Goal: Find specific page/section: Find specific page/section

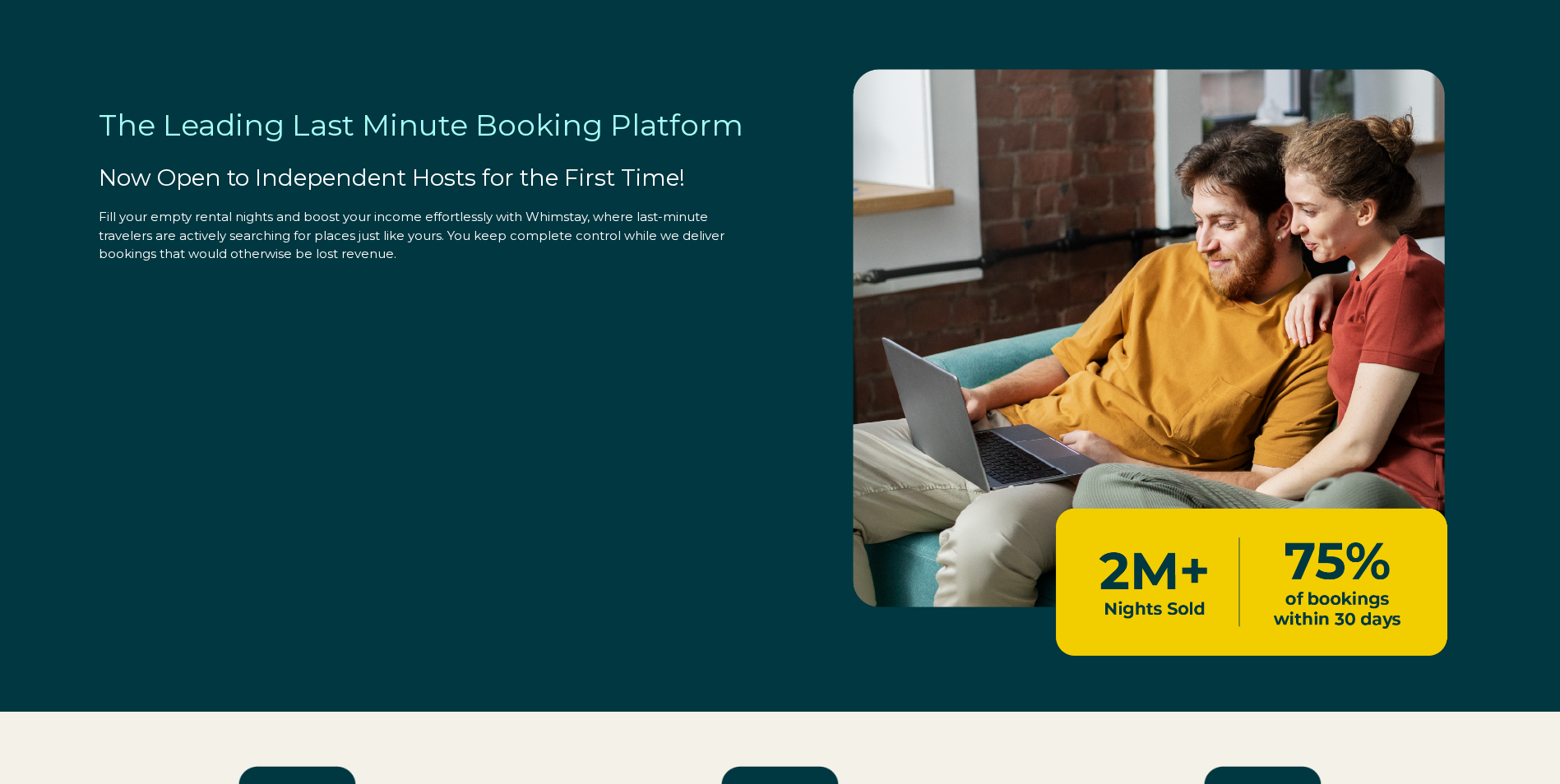
select select "US"
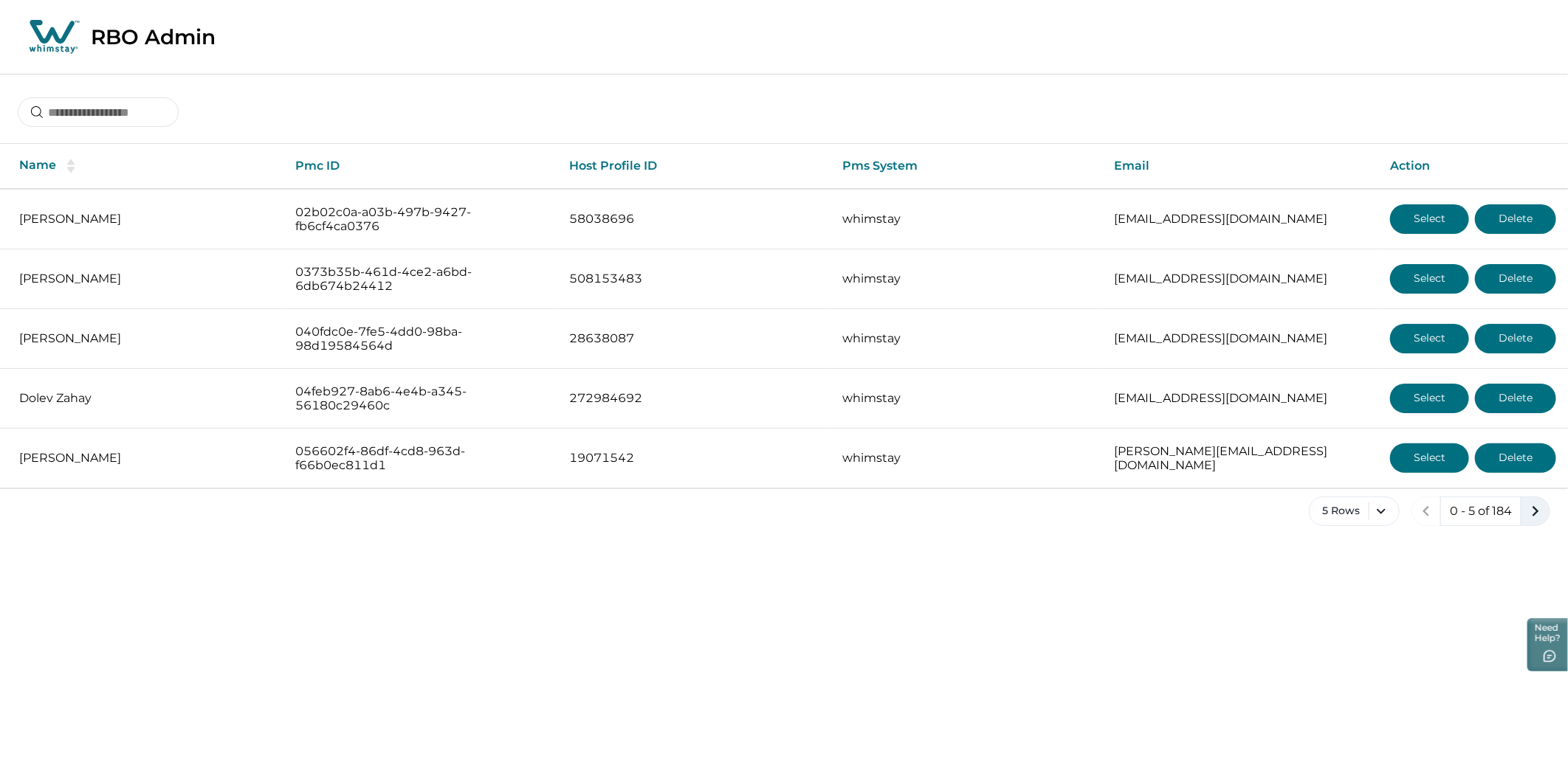
click at [1539, 509] on icon "next page" at bounding box center [1535, 511] width 21 height 21
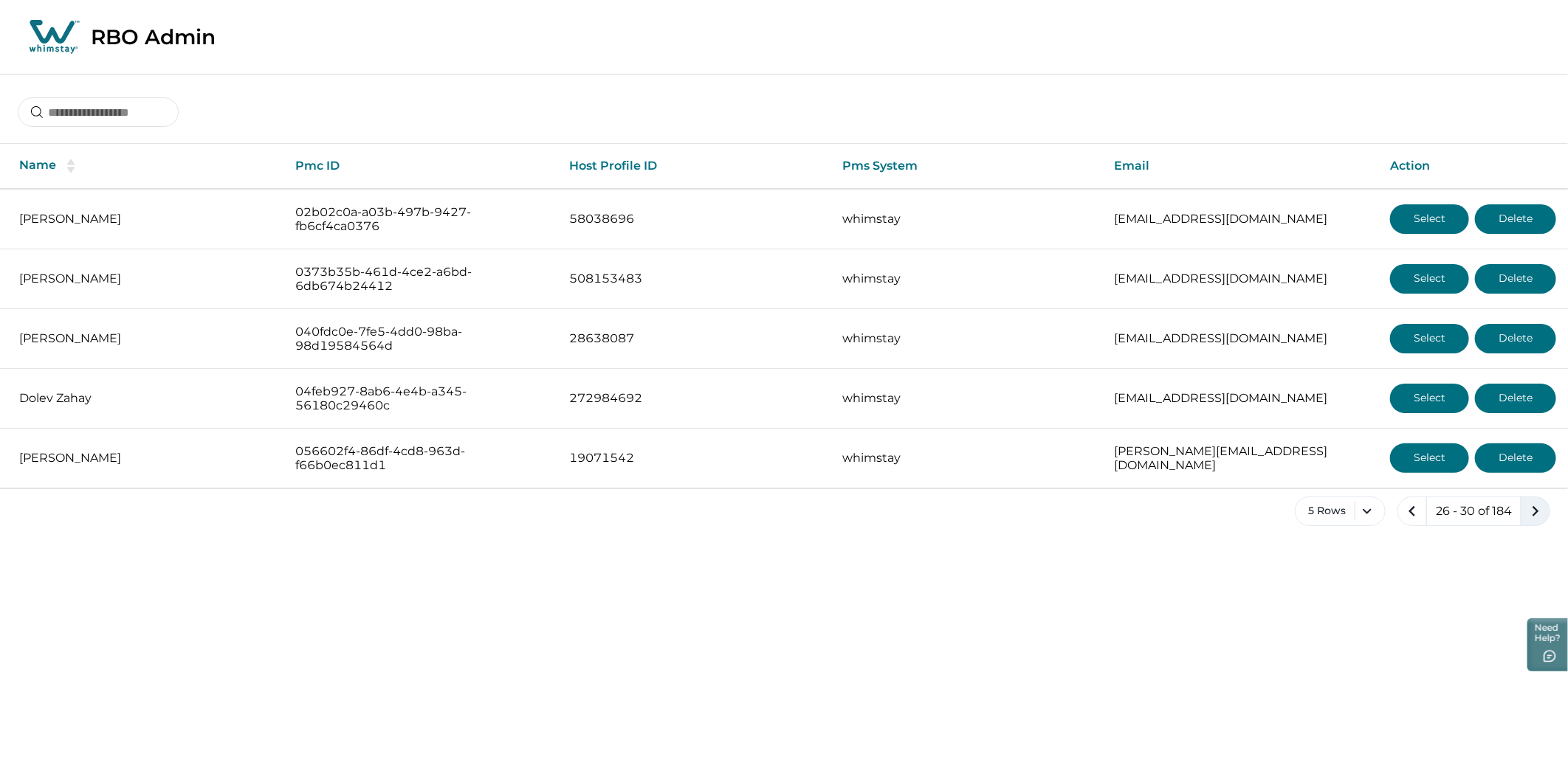
click at [1539, 509] on icon "next page" at bounding box center [1535, 511] width 21 height 21
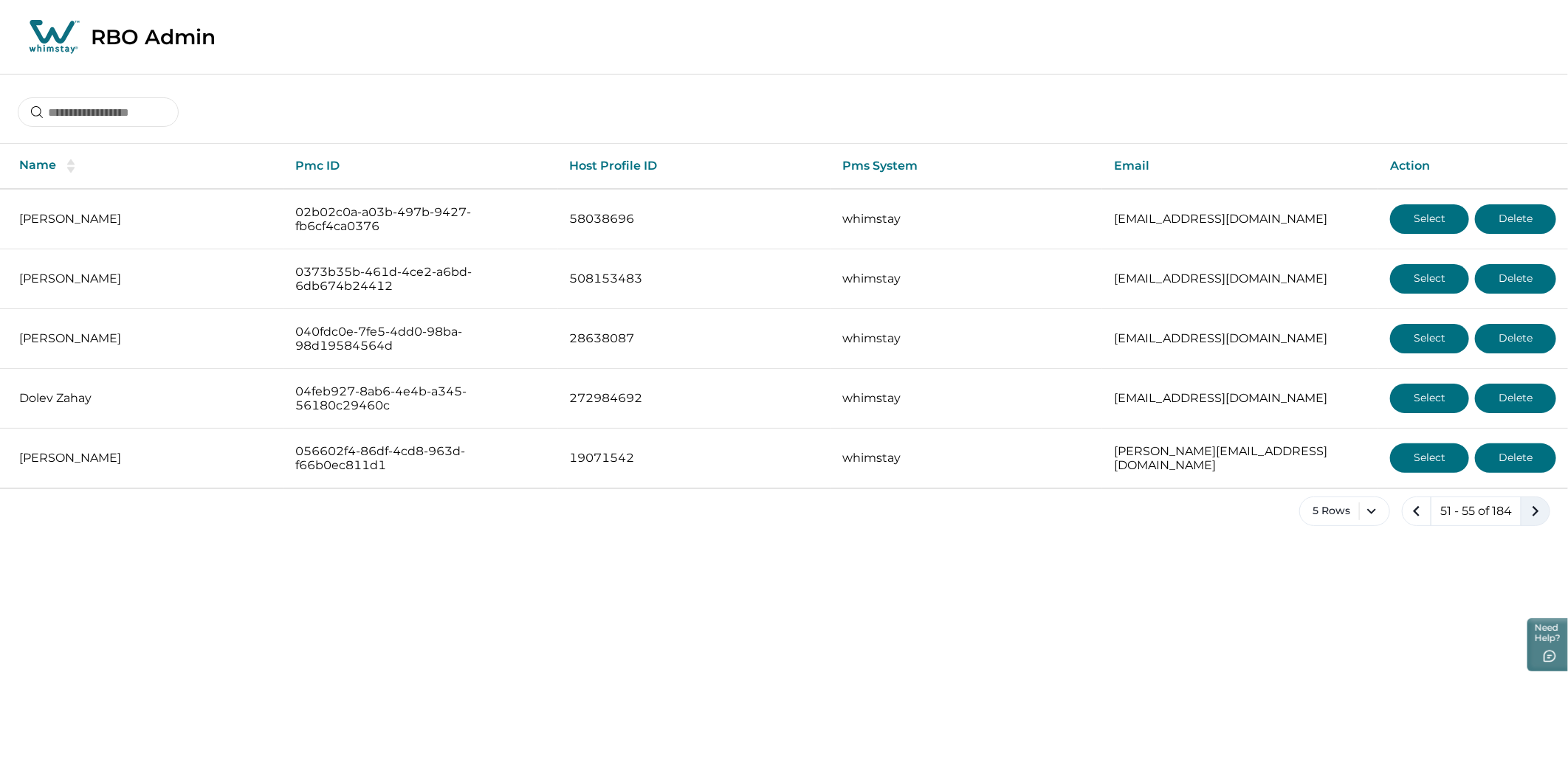
click at [1539, 509] on icon "next page" at bounding box center [1535, 511] width 21 height 21
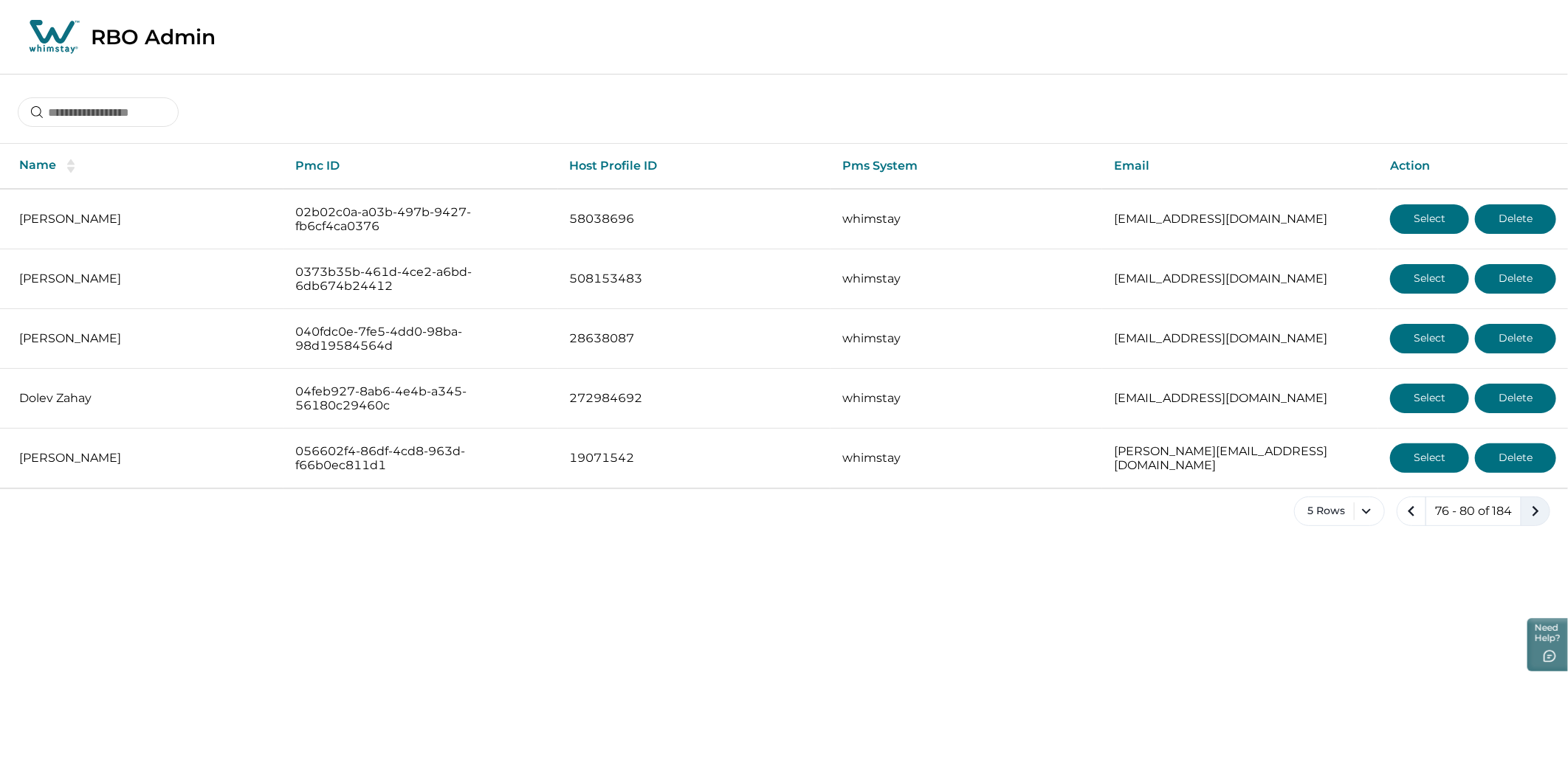
click at [1539, 509] on icon "next page" at bounding box center [1535, 511] width 21 height 21
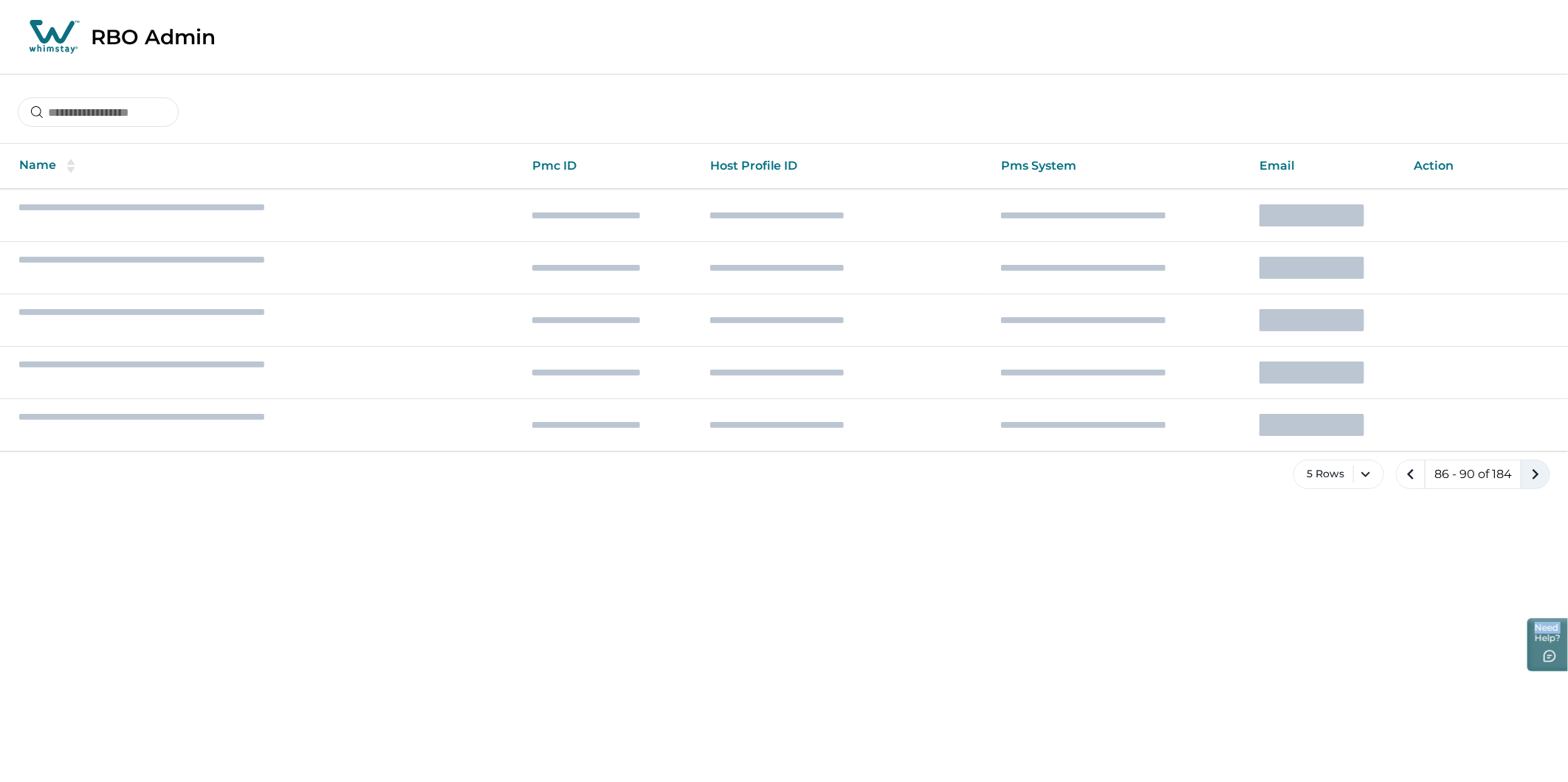
click at [1539, 509] on div "5 Rows 86 - 90 of 184" at bounding box center [784, 486] width 1568 height 53
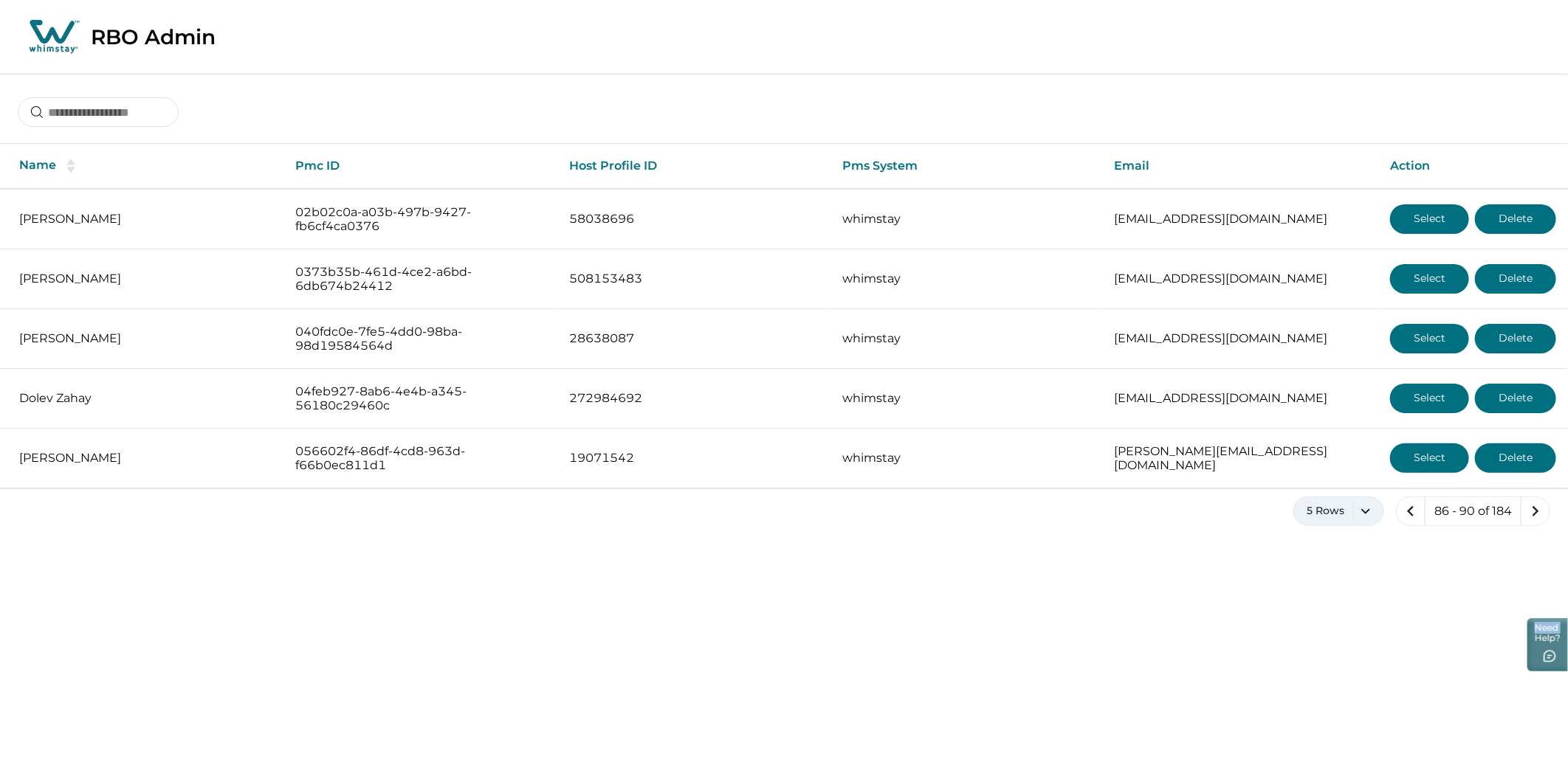
click at [1367, 512] on button "5 Rows" at bounding box center [1338, 511] width 91 height 29
click at [1323, 692] on button "100 Rows" at bounding box center [1338, 700] width 77 height 29
click at [1539, 513] on icon "next page" at bounding box center [1535, 511] width 21 height 21
